Goal: Transaction & Acquisition: Purchase product/service

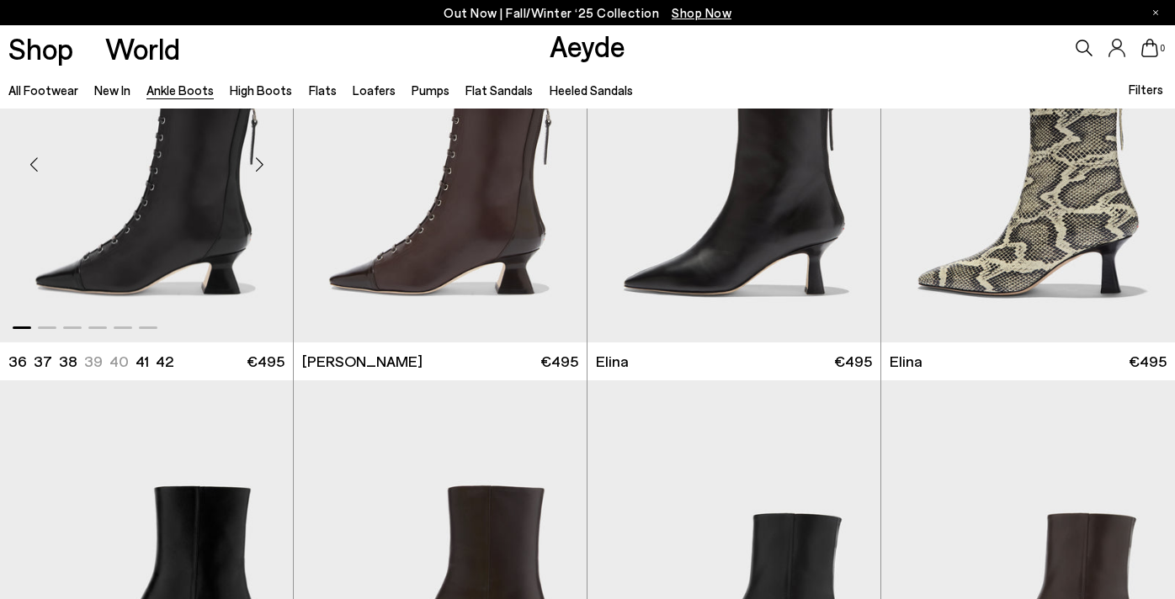
scroll to position [168, 0]
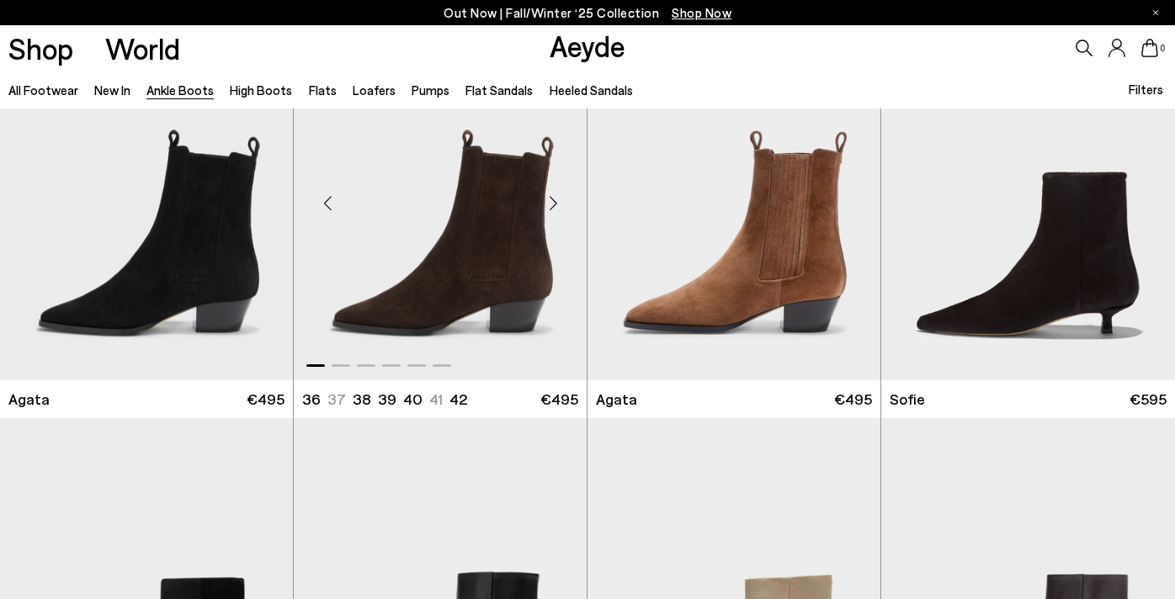
scroll to position [875, 0]
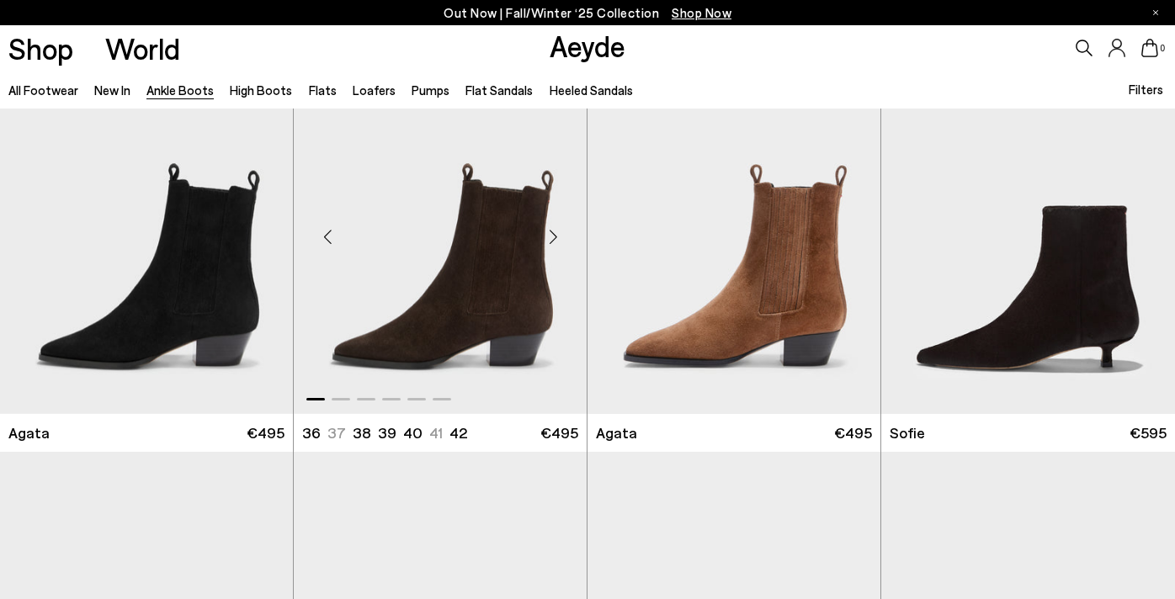
click at [555, 236] on div "Next slide" at bounding box center [553, 236] width 50 height 50
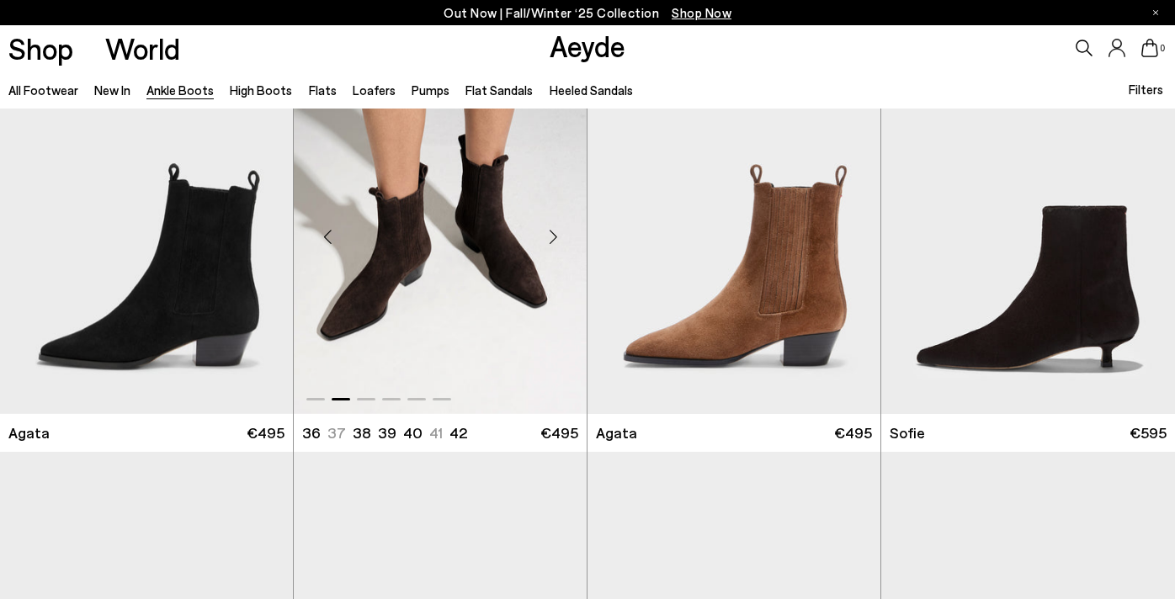
click at [555, 236] on div "Next slide" at bounding box center [553, 236] width 50 height 50
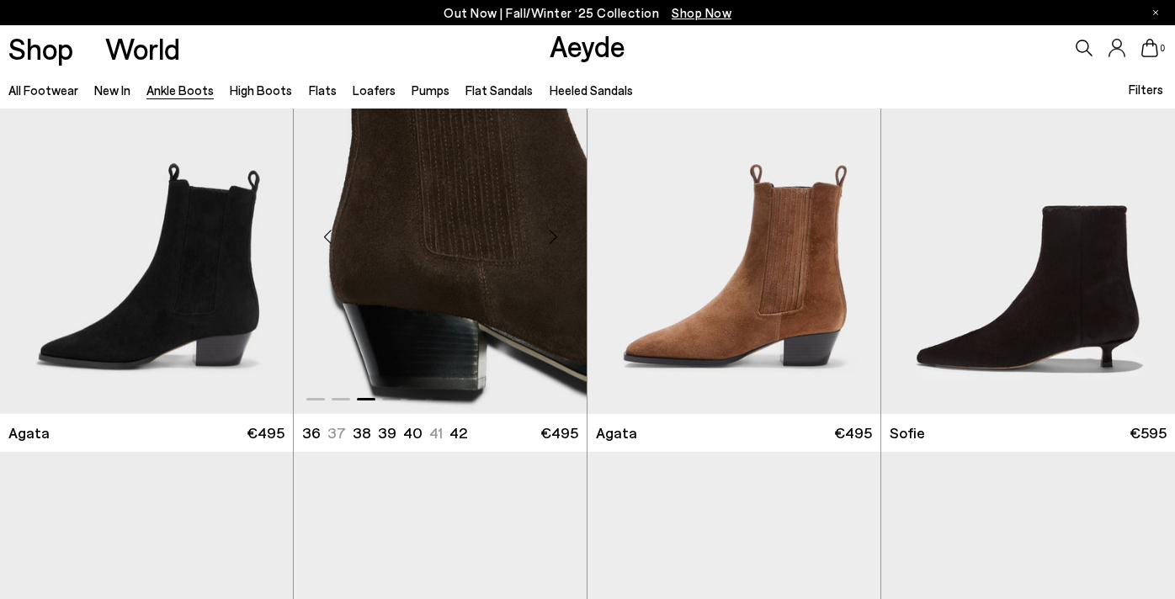
click at [555, 236] on div "Next slide" at bounding box center [553, 236] width 50 height 50
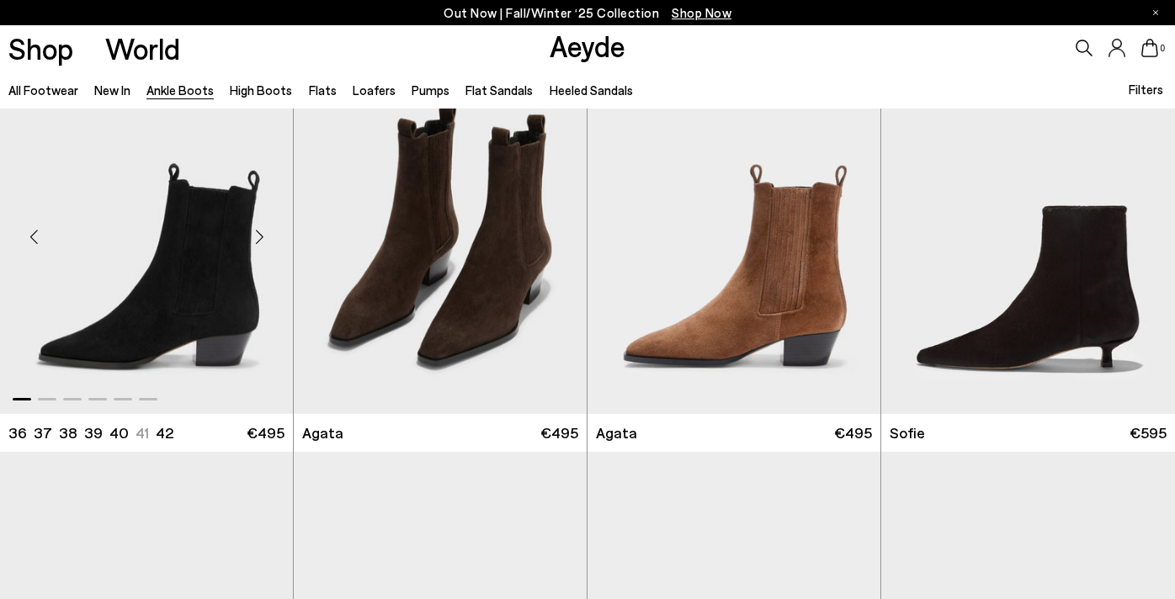
click at [264, 236] on div "Next slide" at bounding box center [259, 236] width 50 height 50
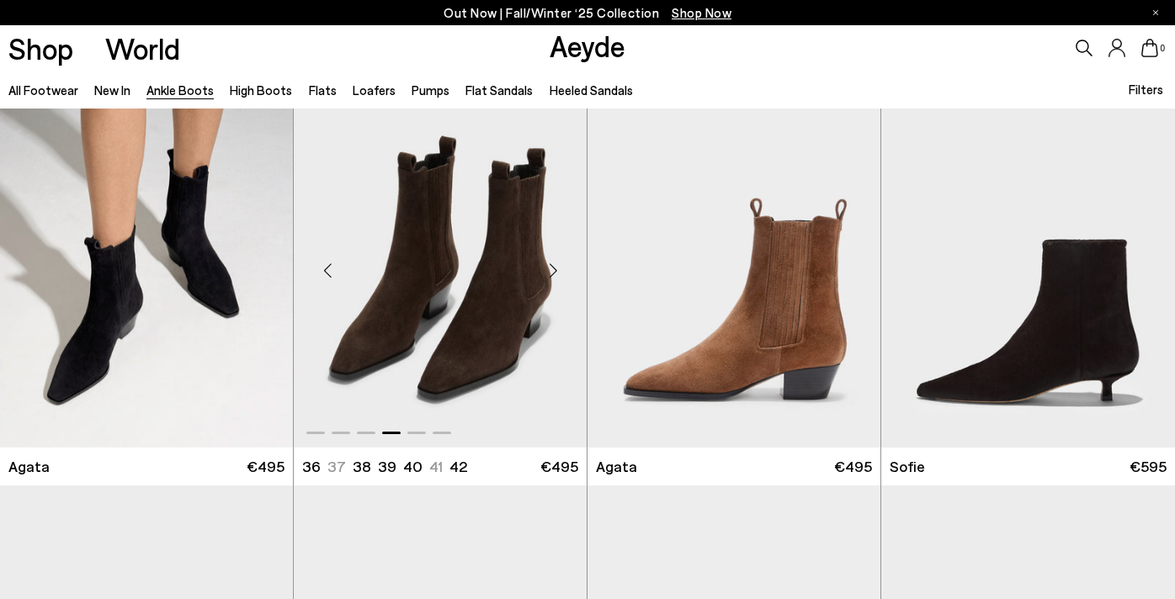
scroll to position [808, 0]
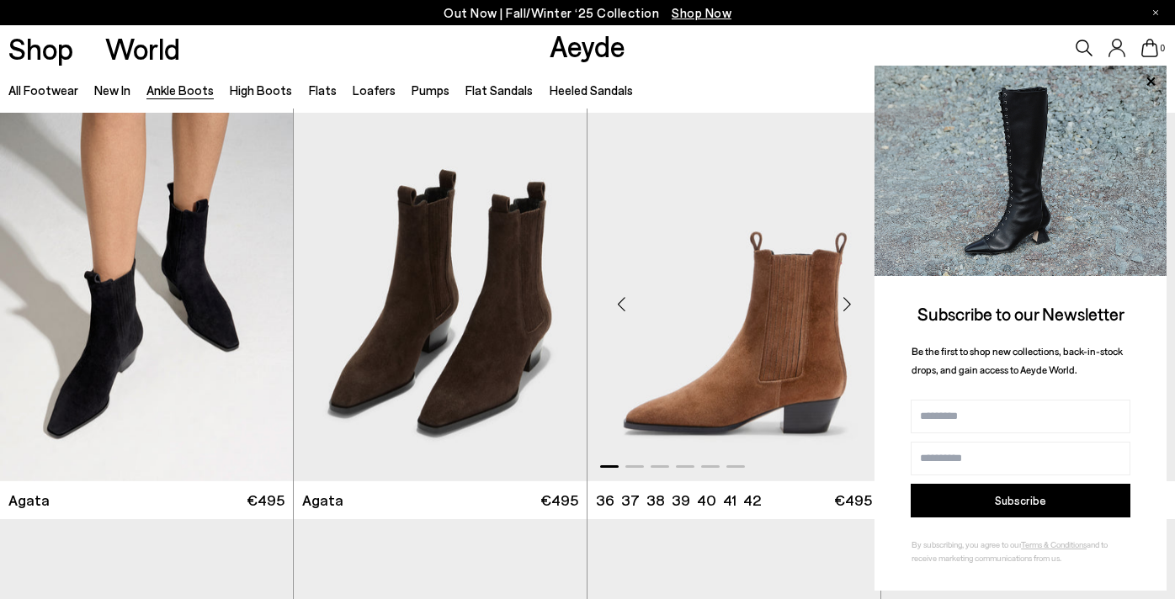
click at [845, 306] on div "Next slide" at bounding box center [846, 303] width 50 height 50
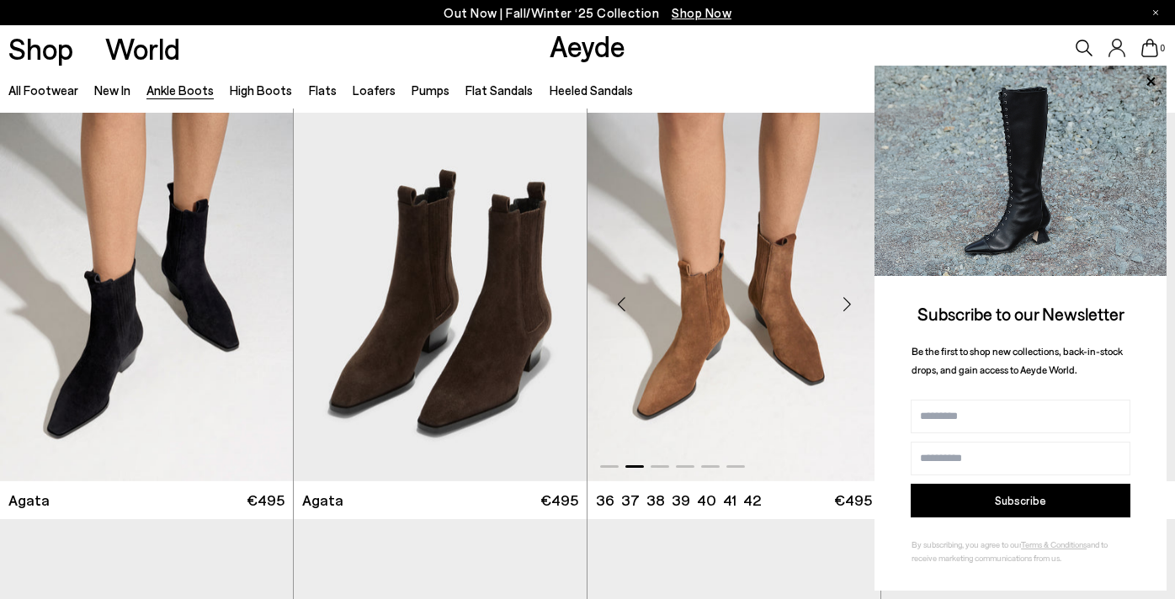
click at [845, 306] on div "Next slide" at bounding box center [846, 303] width 50 height 50
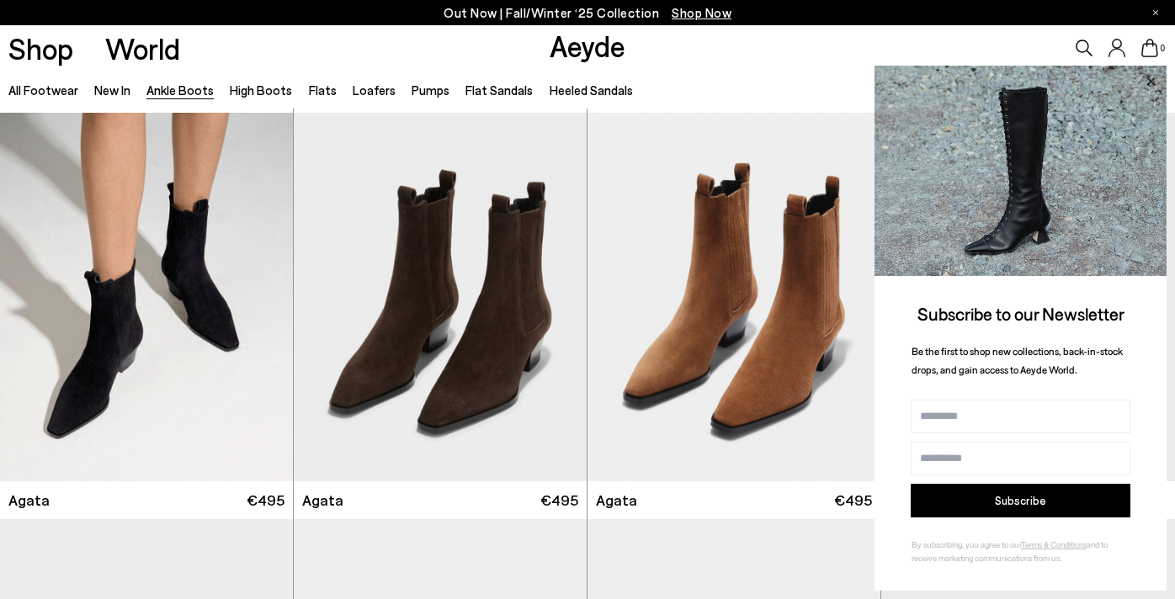
click at [1149, 81] on icon at bounding box center [1150, 81] width 8 height 8
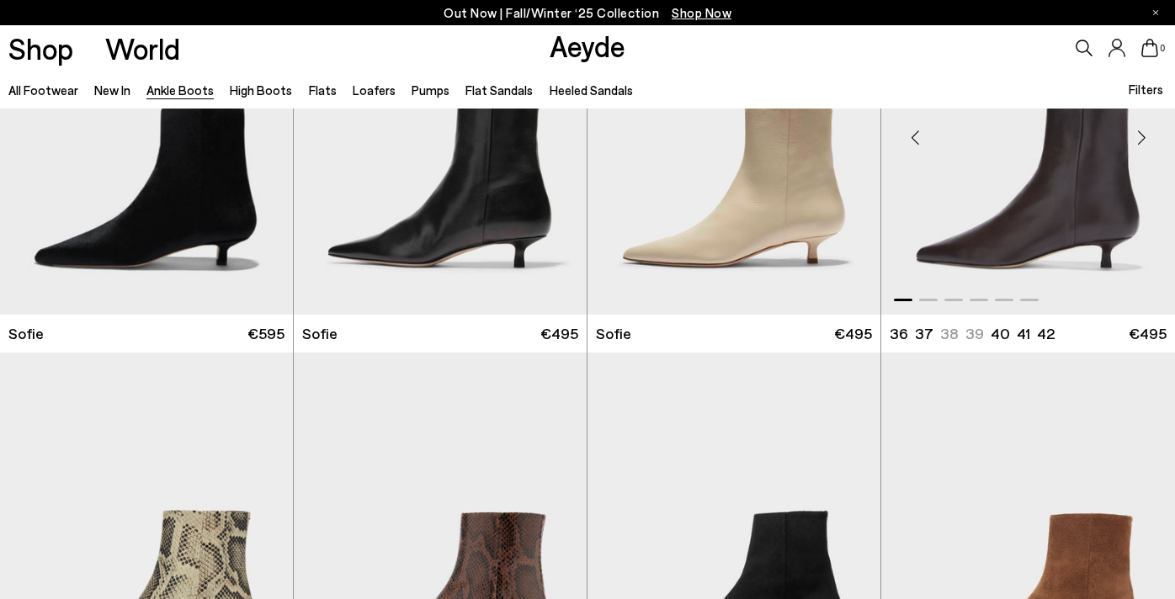
scroll to position [1346, 0]
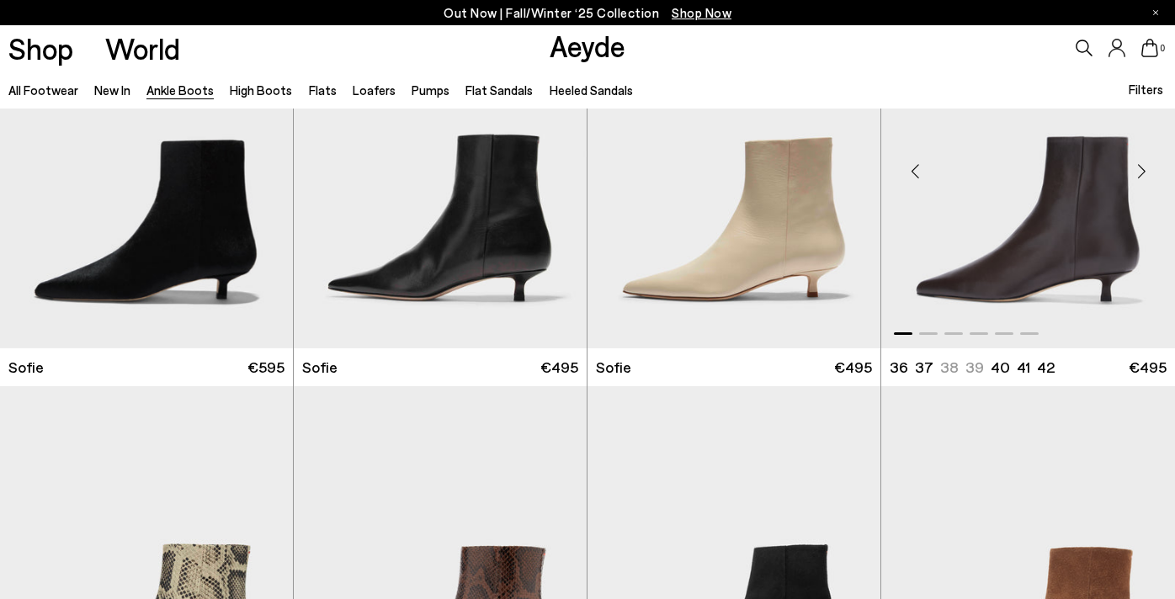
click at [1144, 167] on div "Next slide" at bounding box center [1141, 171] width 50 height 50
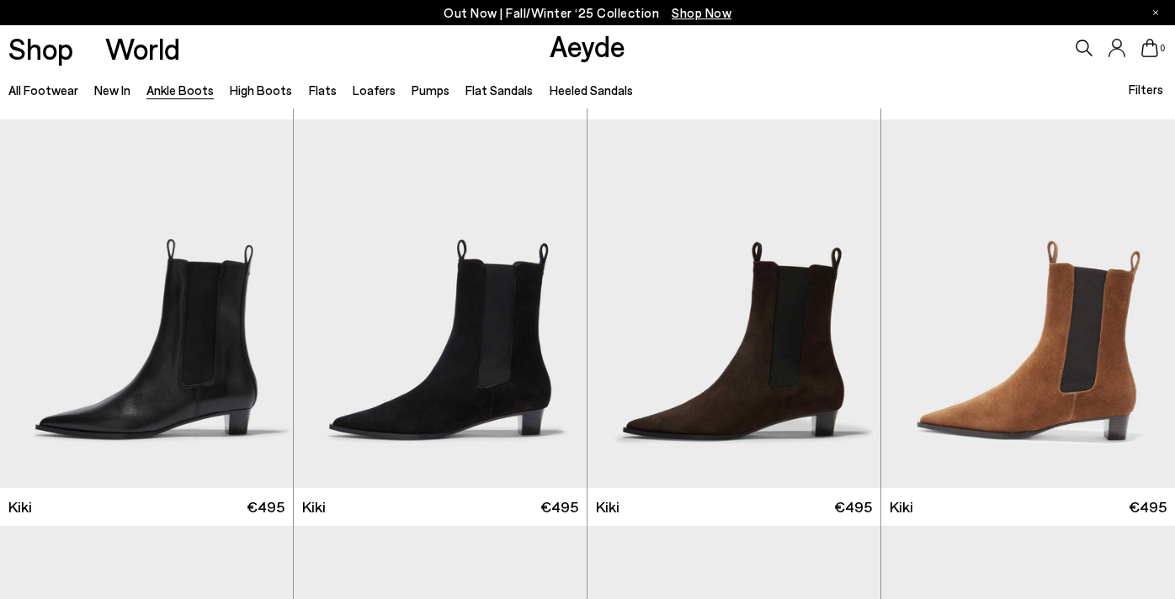
scroll to position [2087, 0]
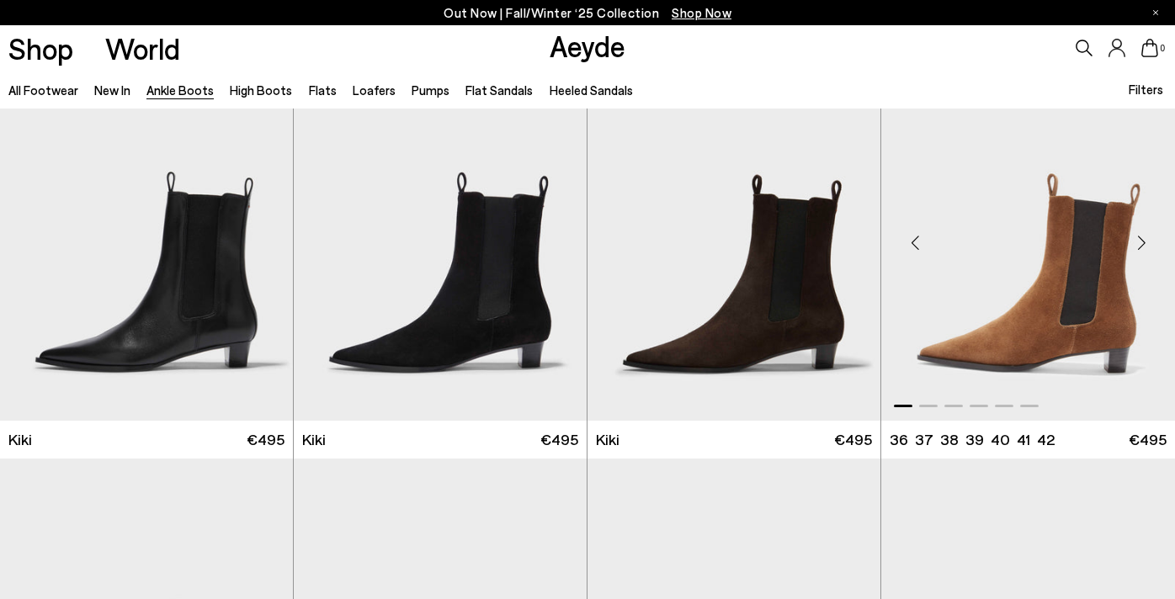
click at [1144, 241] on div "Next slide" at bounding box center [1141, 243] width 50 height 50
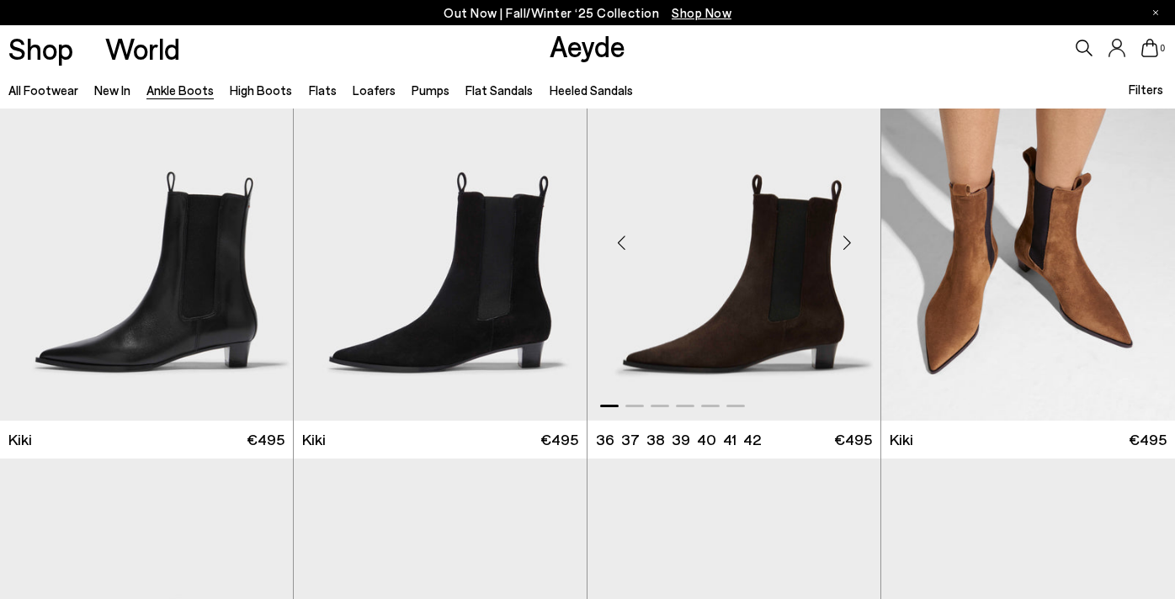
click at [846, 241] on div "Next slide" at bounding box center [846, 243] width 50 height 50
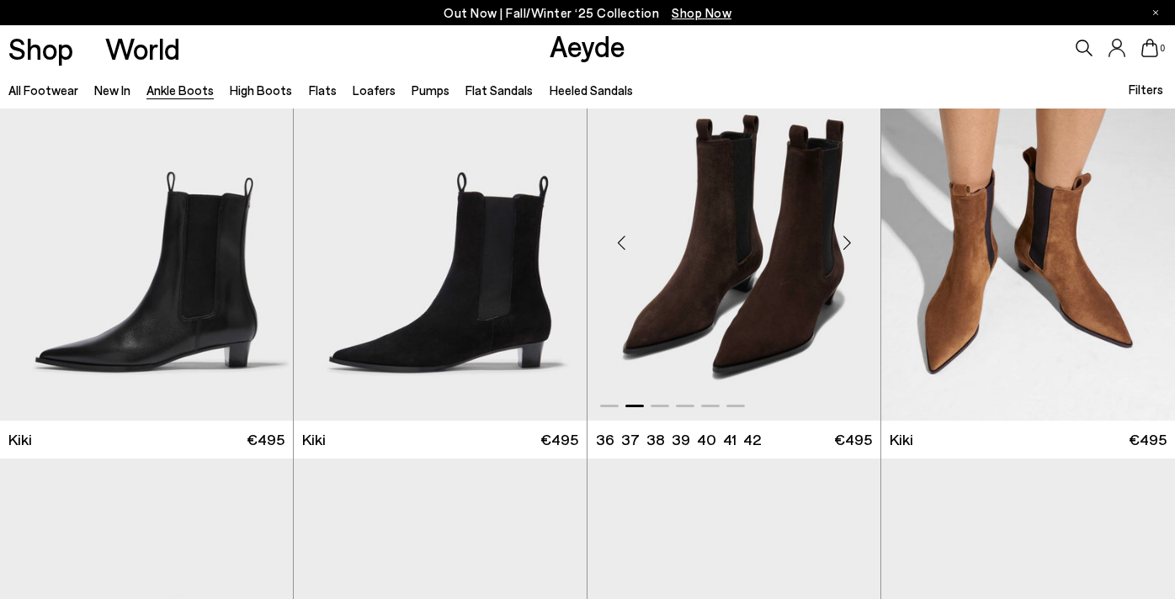
click at [846, 241] on div "Next slide" at bounding box center [846, 243] width 50 height 50
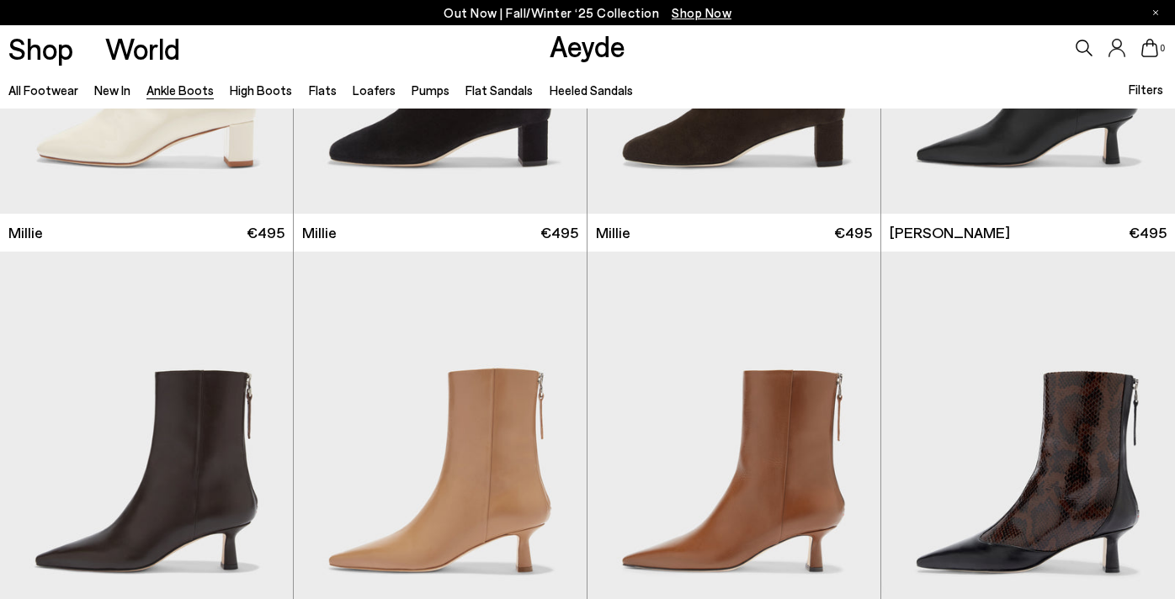
scroll to position [3578, 0]
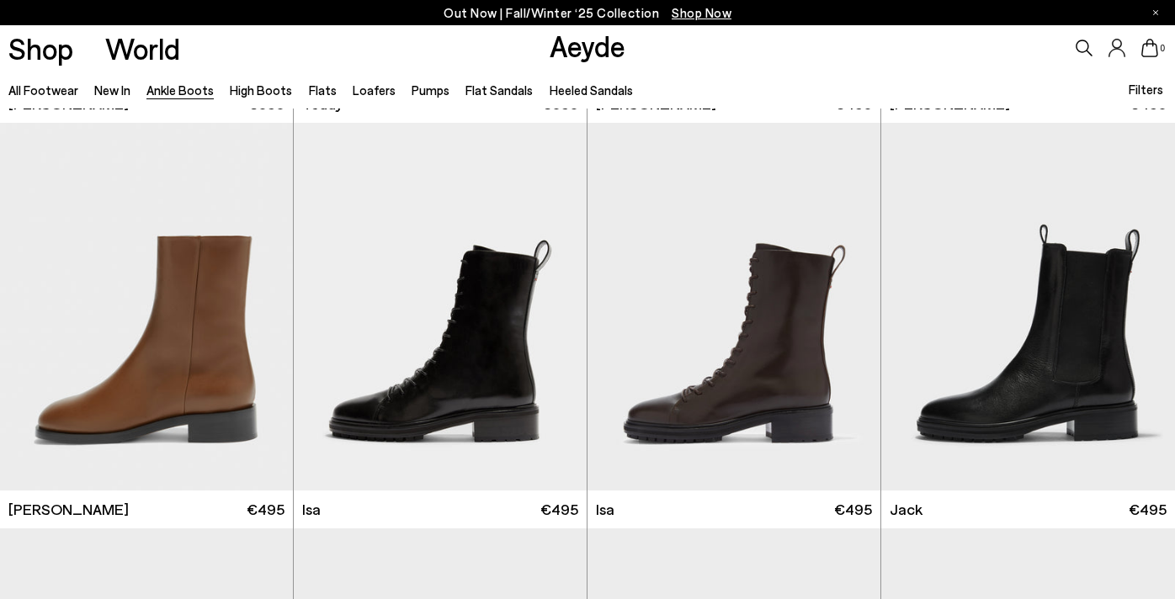
scroll to position [5738, 0]
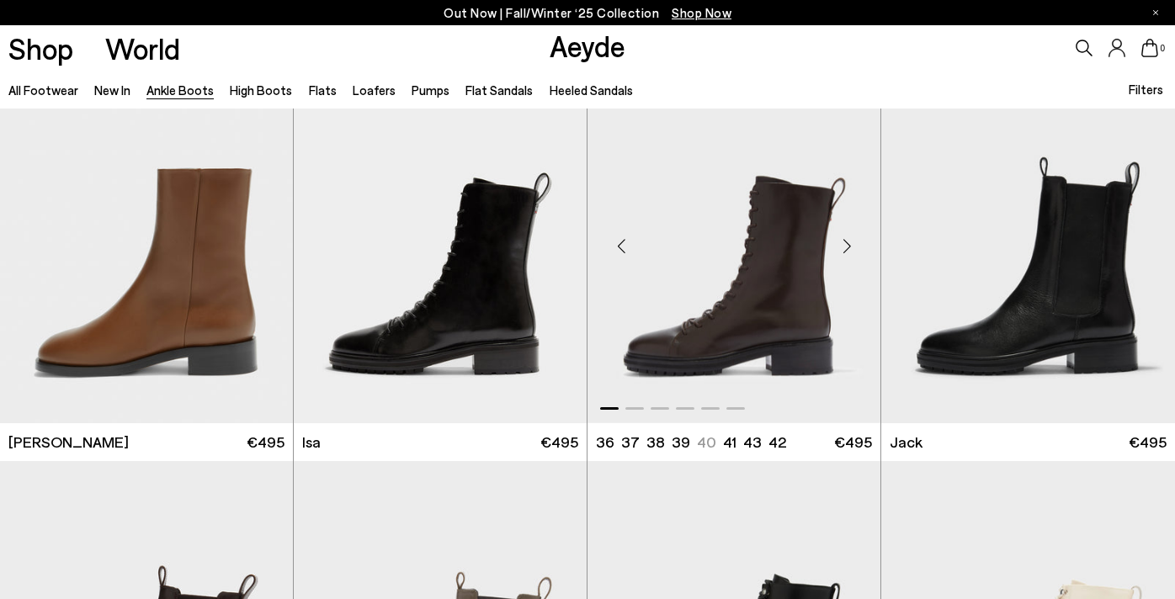
click at [851, 249] on div "Next slide" at bounding box center [846, 245] width 50 height 50
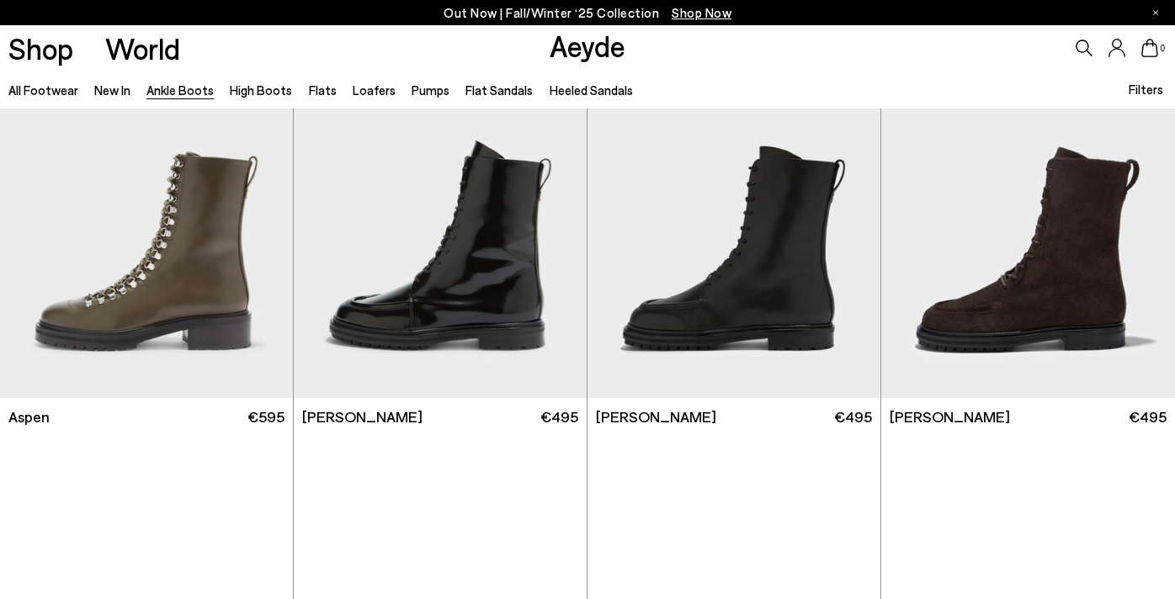
scroll to position [6609, 0]
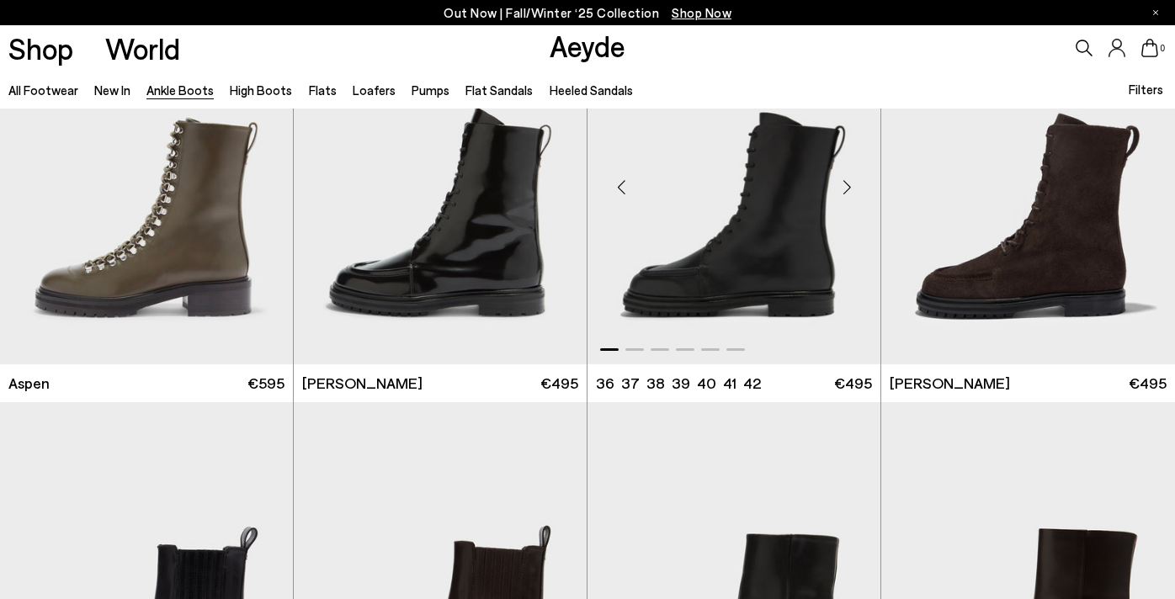
click at [848, 186] on div "Next slide" at bounding box center [846, 187] width 50 height 50
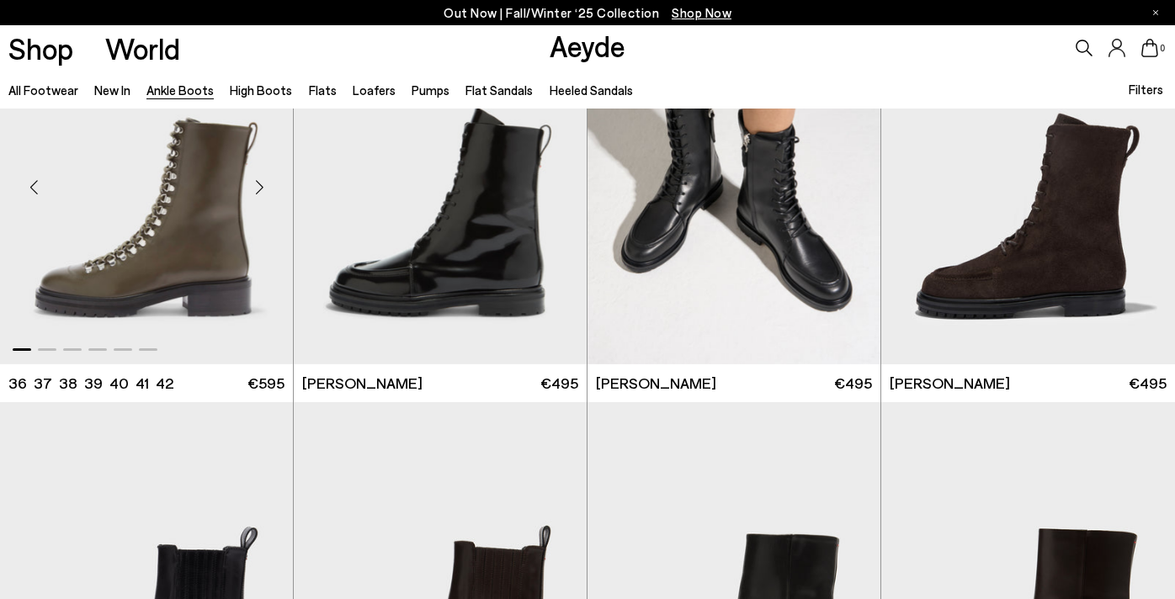
click at [264, 190] on div "Next slide" at bounding box center [259, 187] width 50 height 50
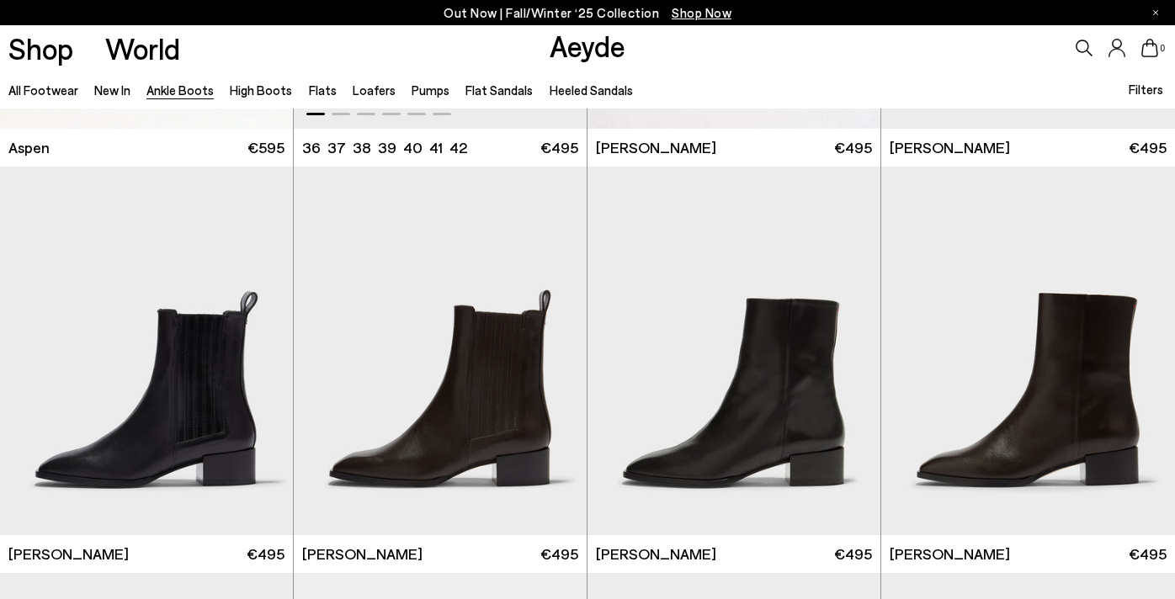
scroll to position [6878, 0]
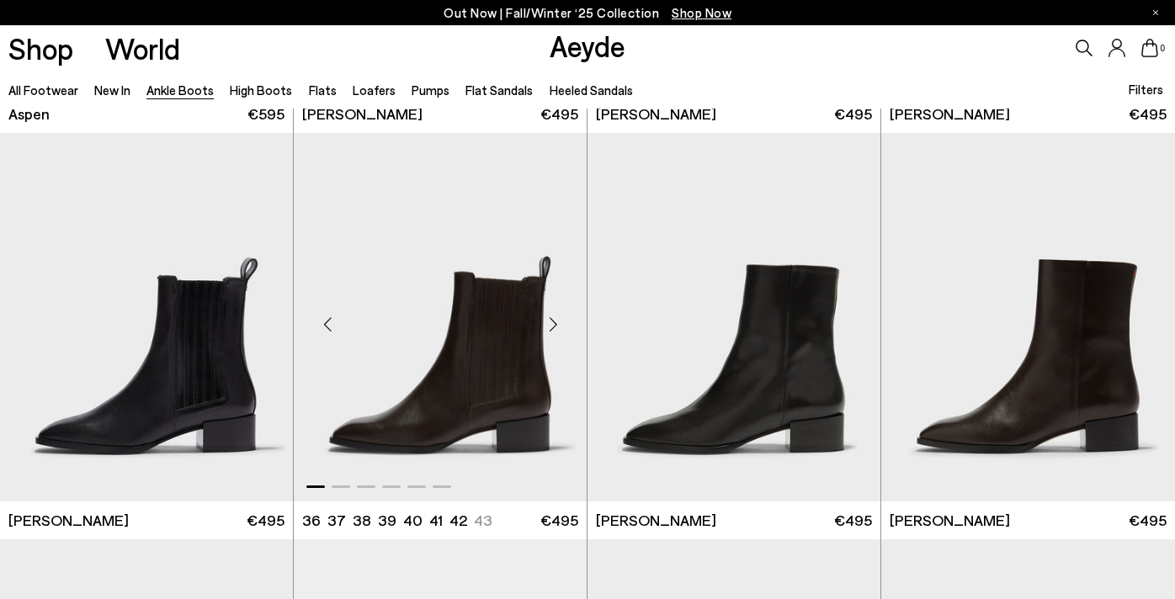
click at [556, 328] on div "Next slide" at bounding box center [553, 324] width 50 height 50
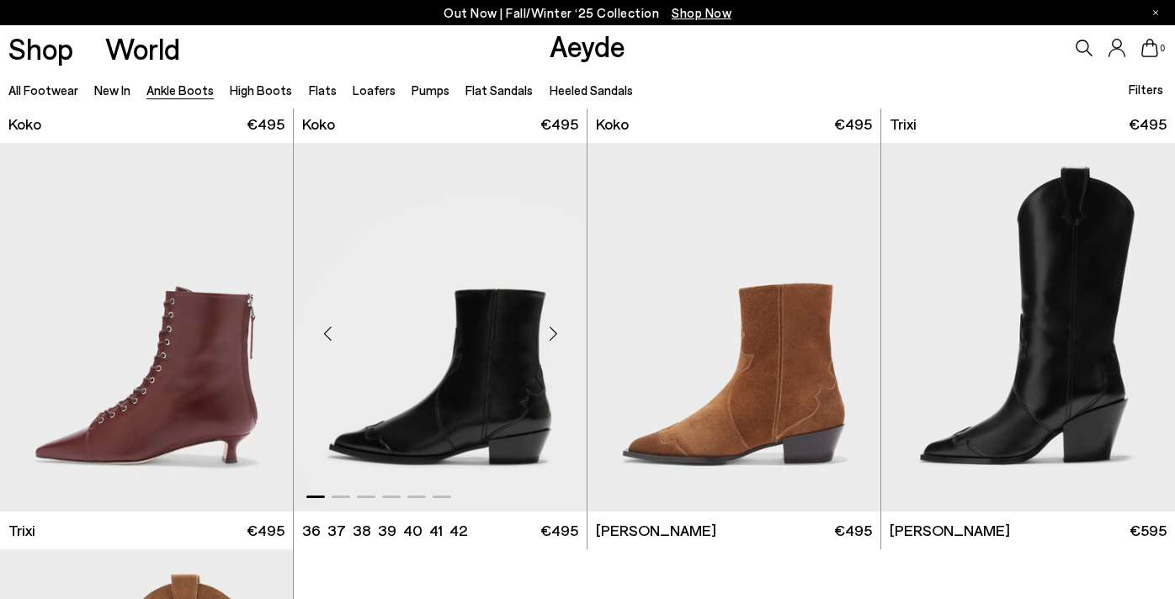
scroll to position [8154, 0]
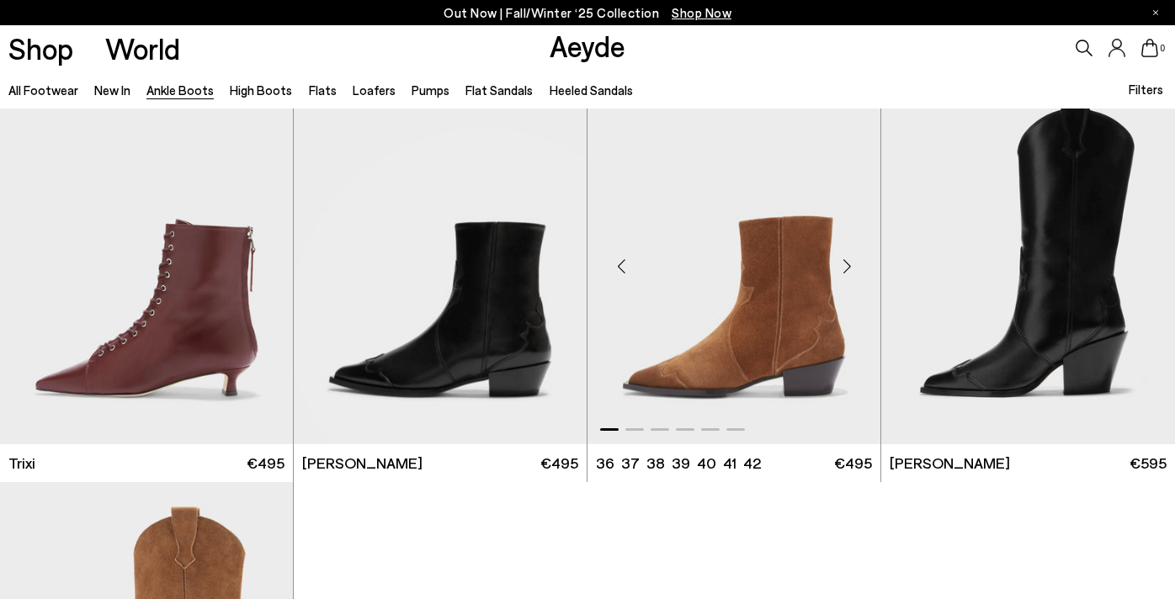
click at [846, 265] on div "Next slide" at bounding box center [846, 266] width 50 height 50
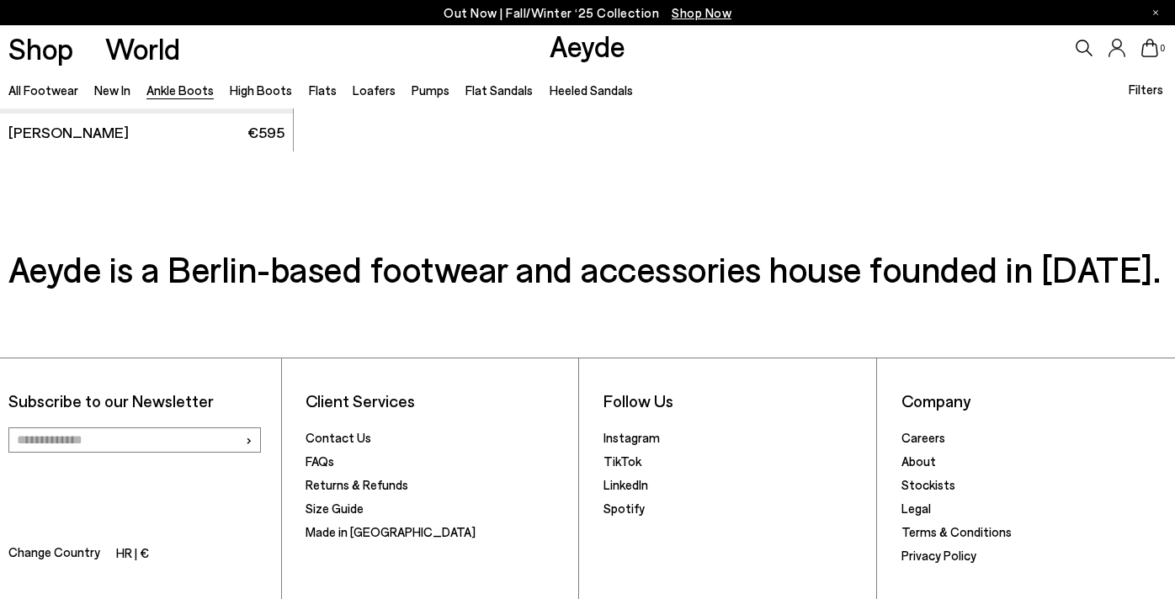
scroll to position [8955, 0]
